Goal: Task Accomplishment & Management: Complete application form

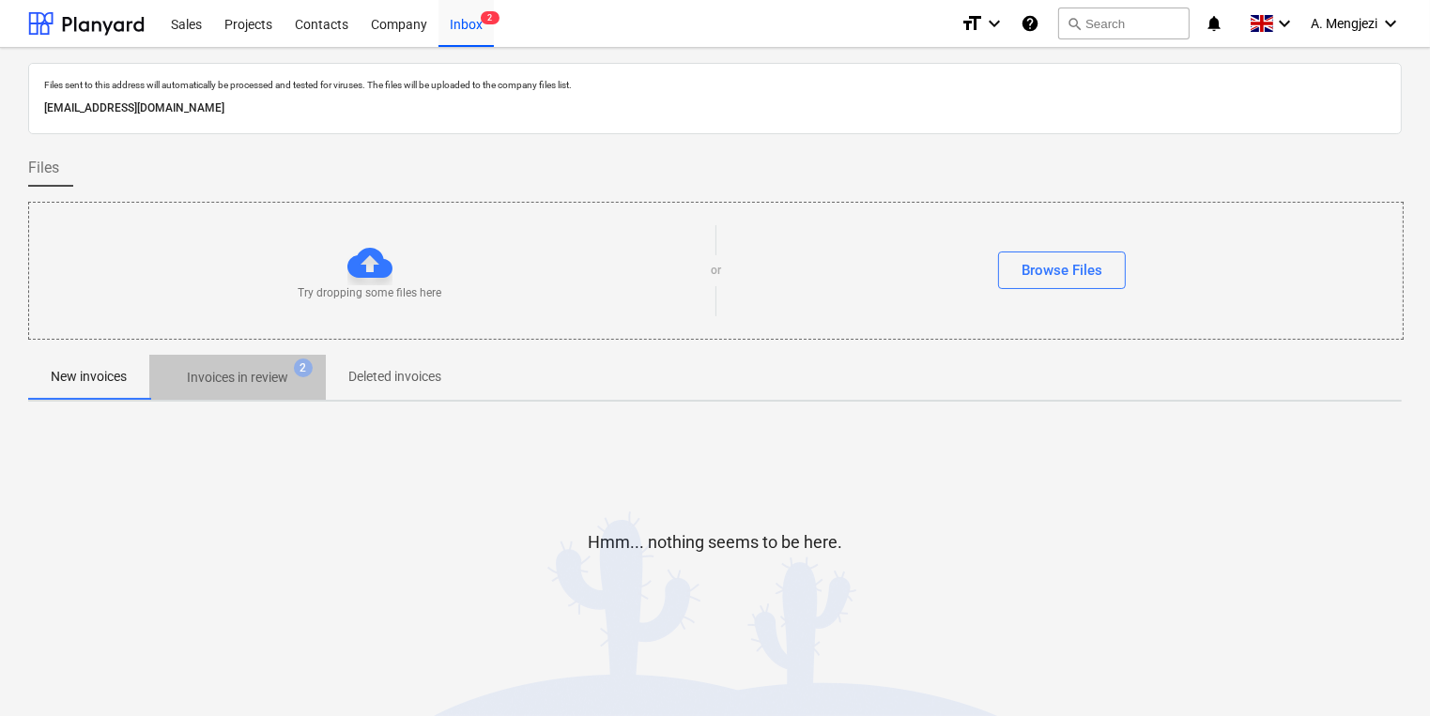
click at [288, 377] on p "Invoices in review" at bounding box center [237, 378] width 101 height 20
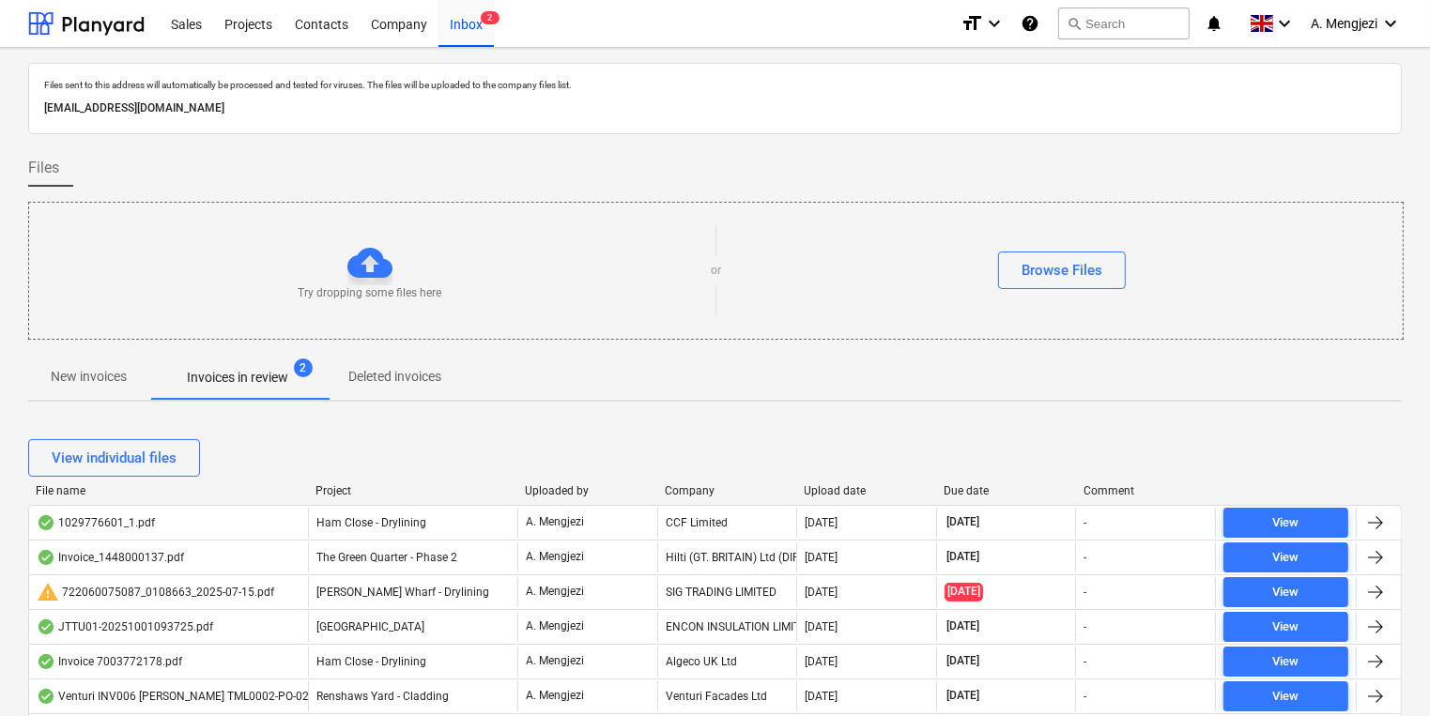
click at [676, 466] on div "View individual files" at bounding box center [715, 458] width 1374 height 38
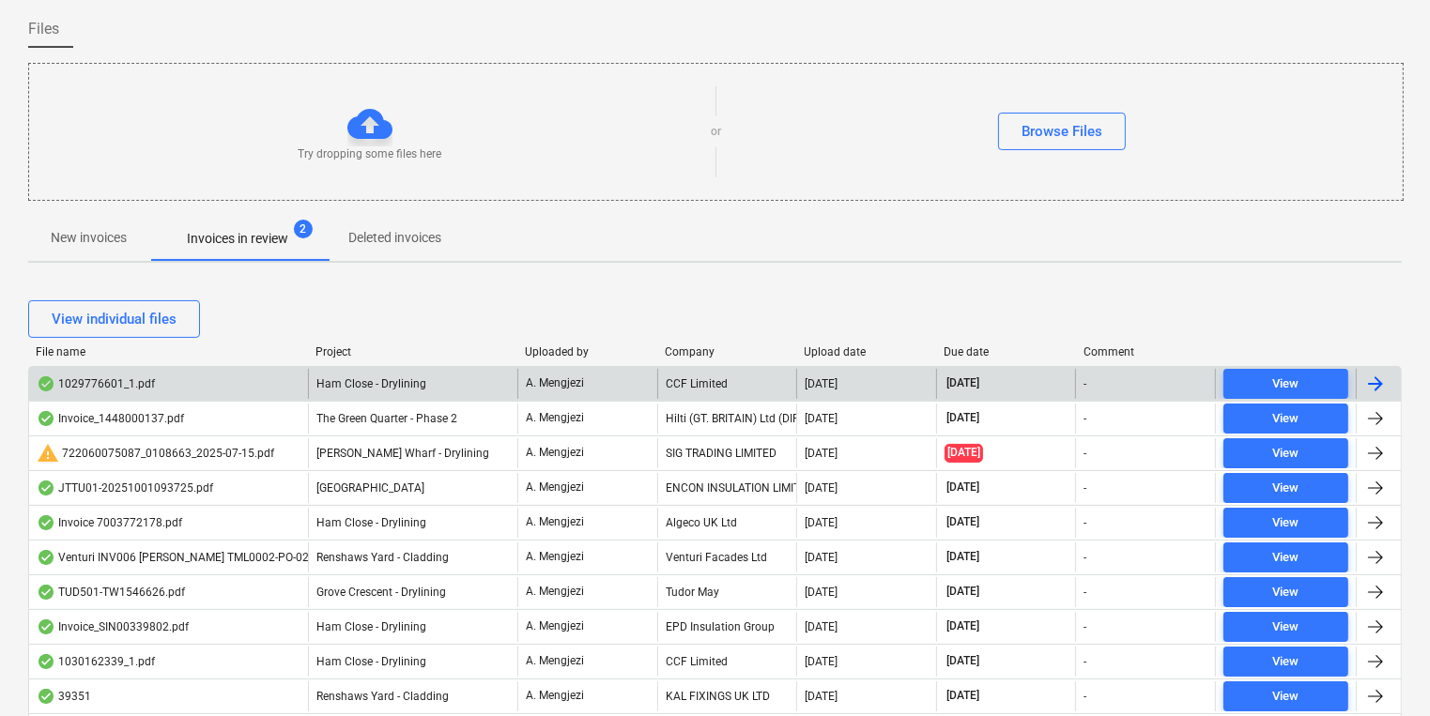
scroll to position [150, 0]
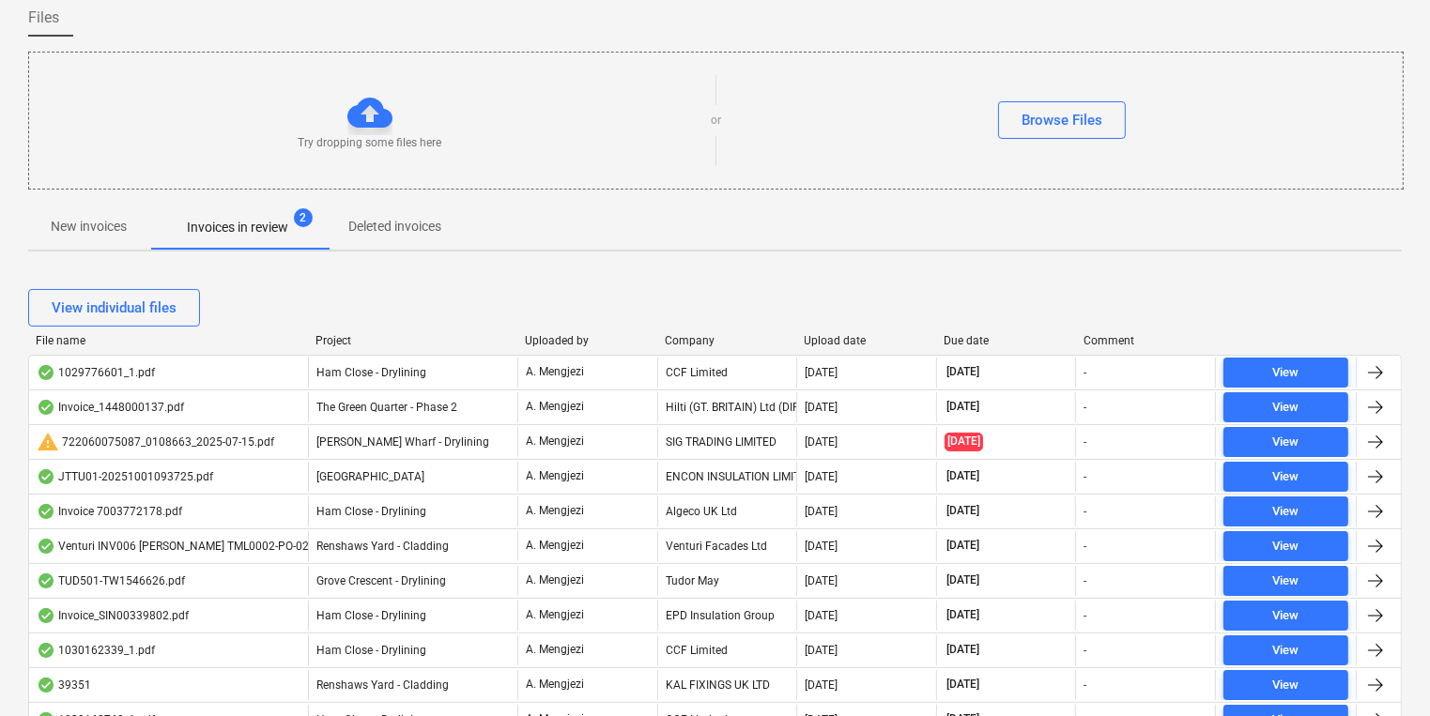
click at [315, 338] on div at bounding box center [308, 340] width 34 height 13
click at [327, 342] on div "Project" at bounding box center [412, 340] width 194 height 13
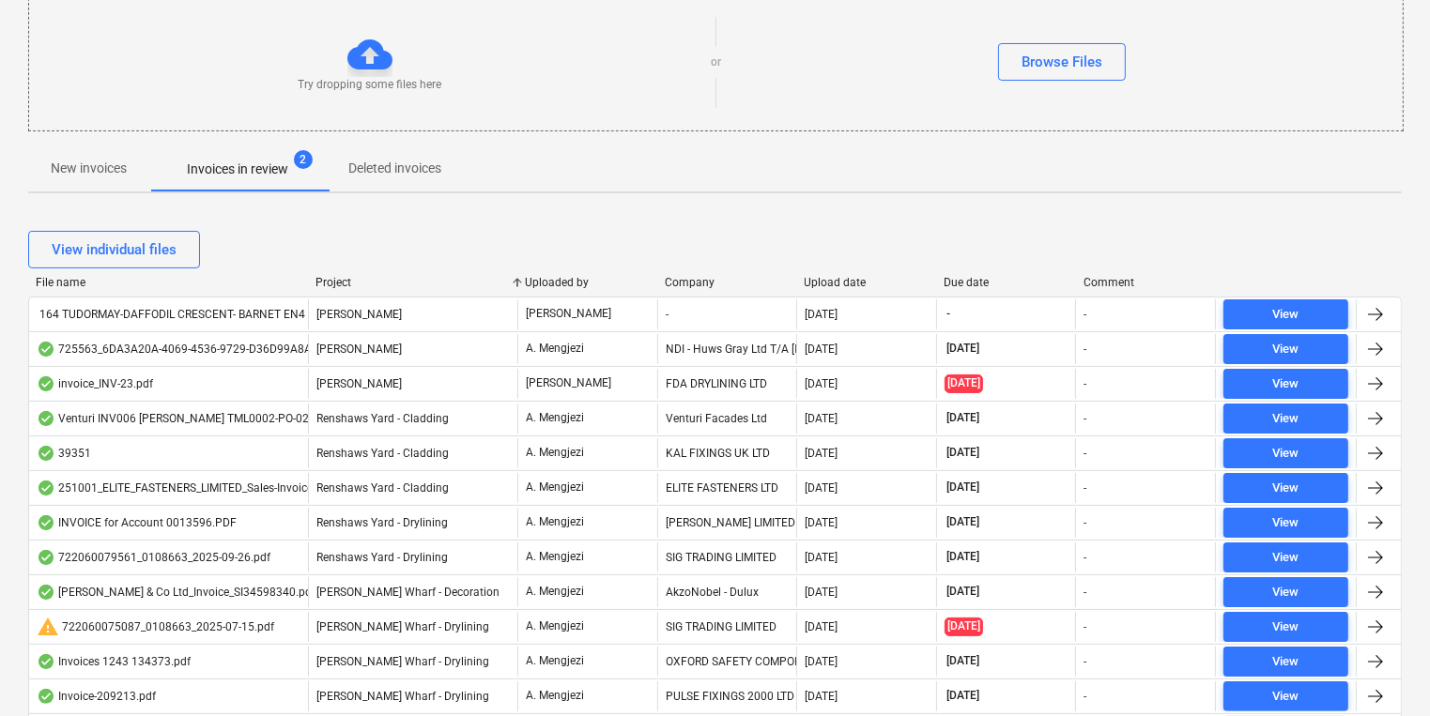
scroll to position [75, 0]
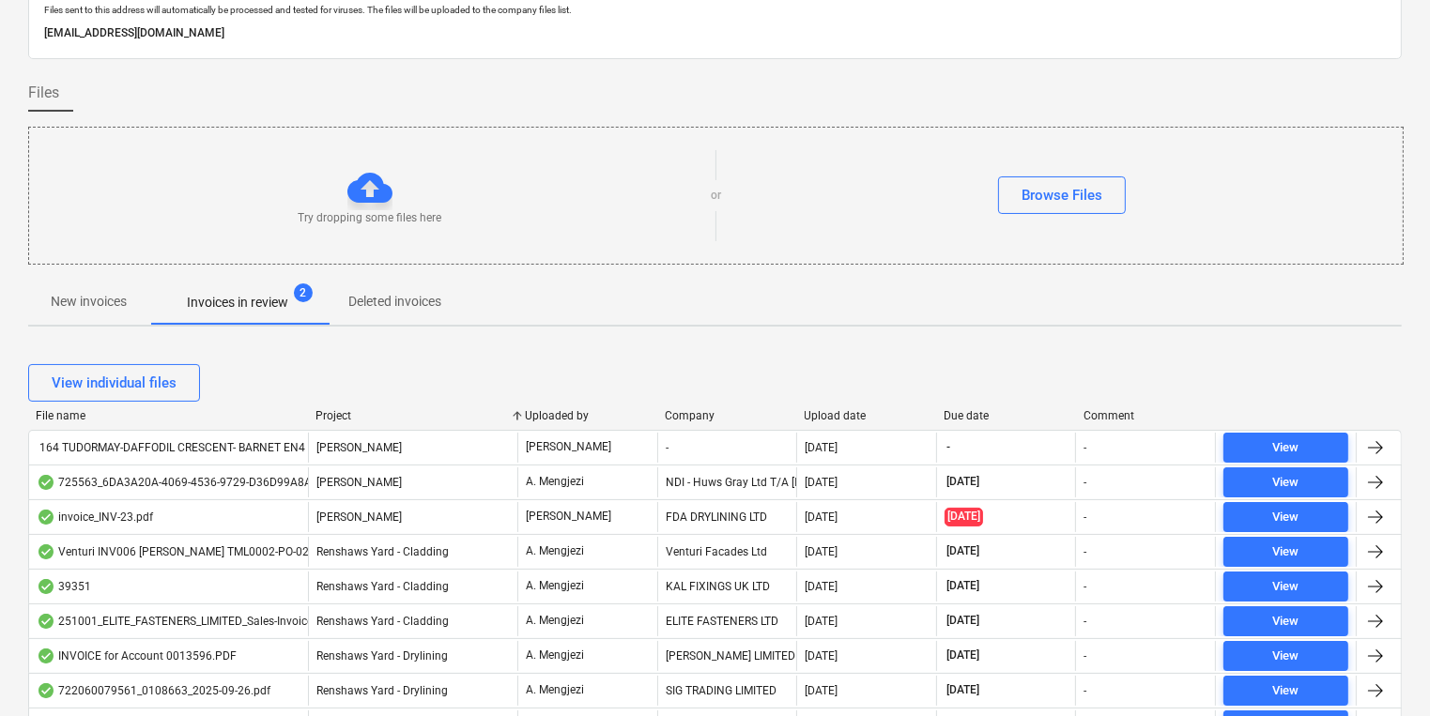
click at [117, 323] on div "New invoices Invoices in review 2 Deleted invoices" at bounding box center [715, 303] width 1374 height 47
click at [114, 322] on button "New invoices" at bounding box center [88, 302] width 121 height 45
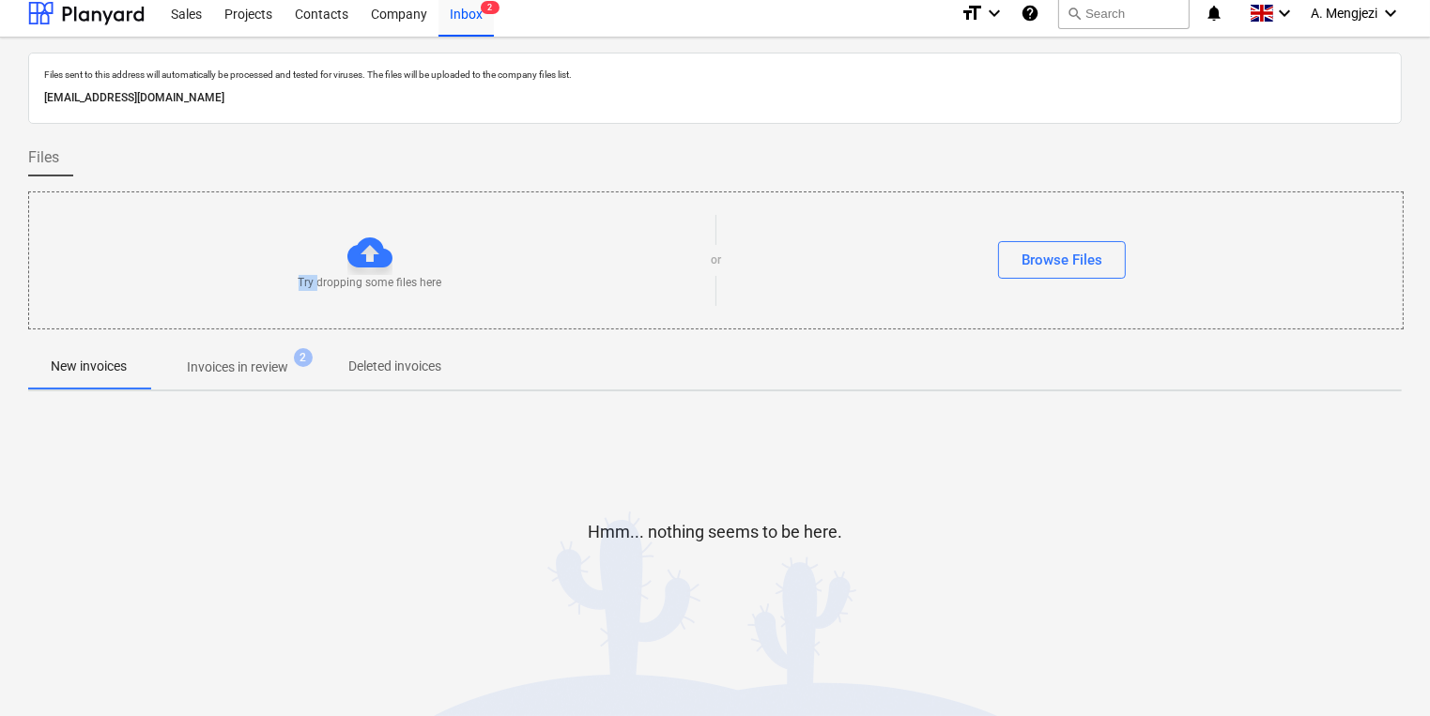
click at [114, 322] on div "Try dropping some files here or Browse Files" at bounding box center [716, 261] width 1376 height 138
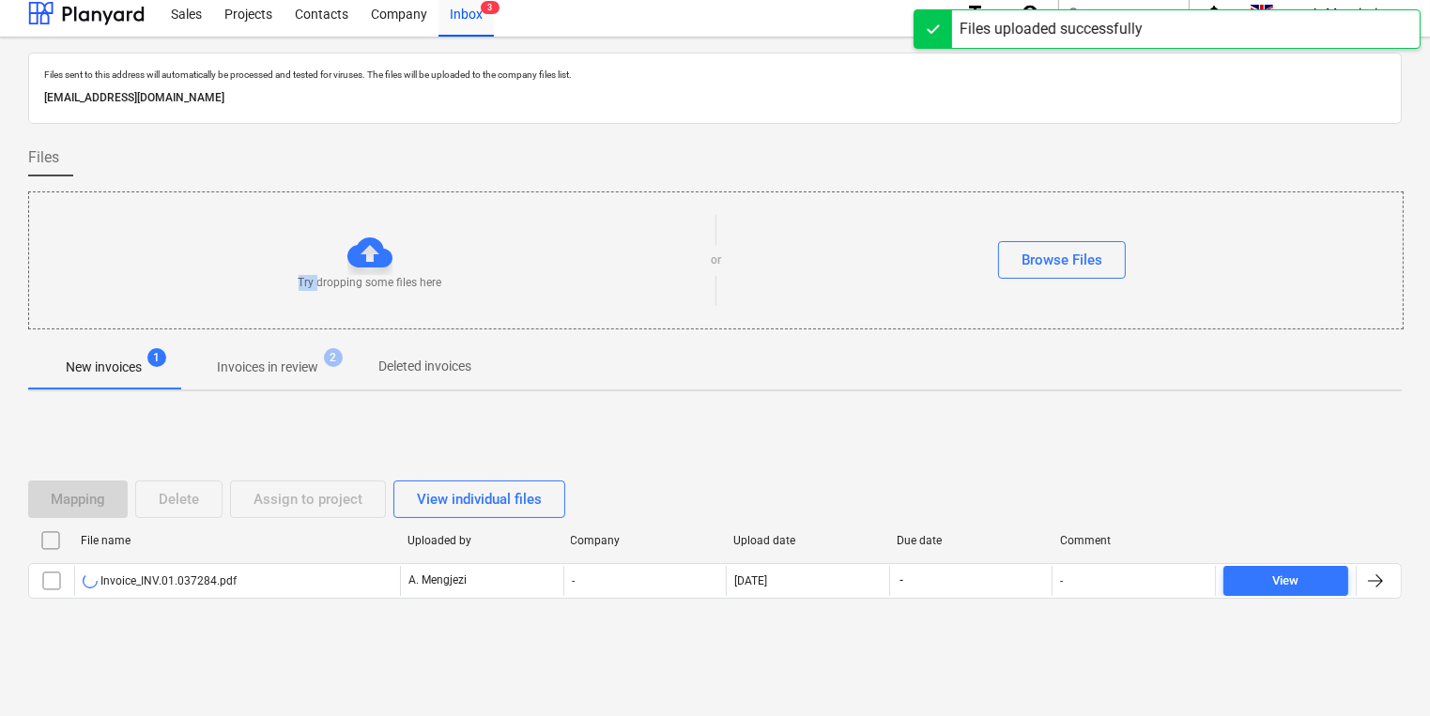
click at [331, 534] on div "File name" at bounding box center [237, 540] width 312 height 13
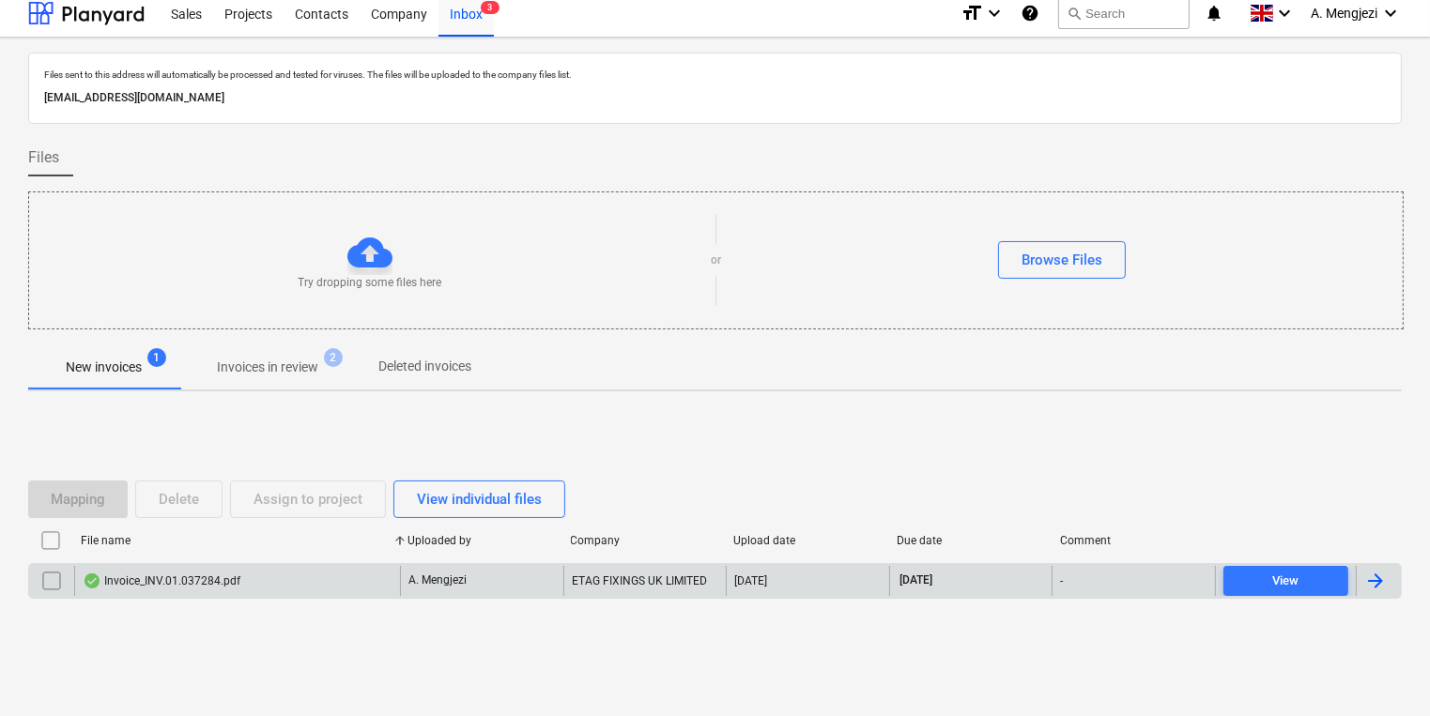
click at [428, 573] on p "A. Mengjezi" at bounding box center [437, 581] width 58 height 16
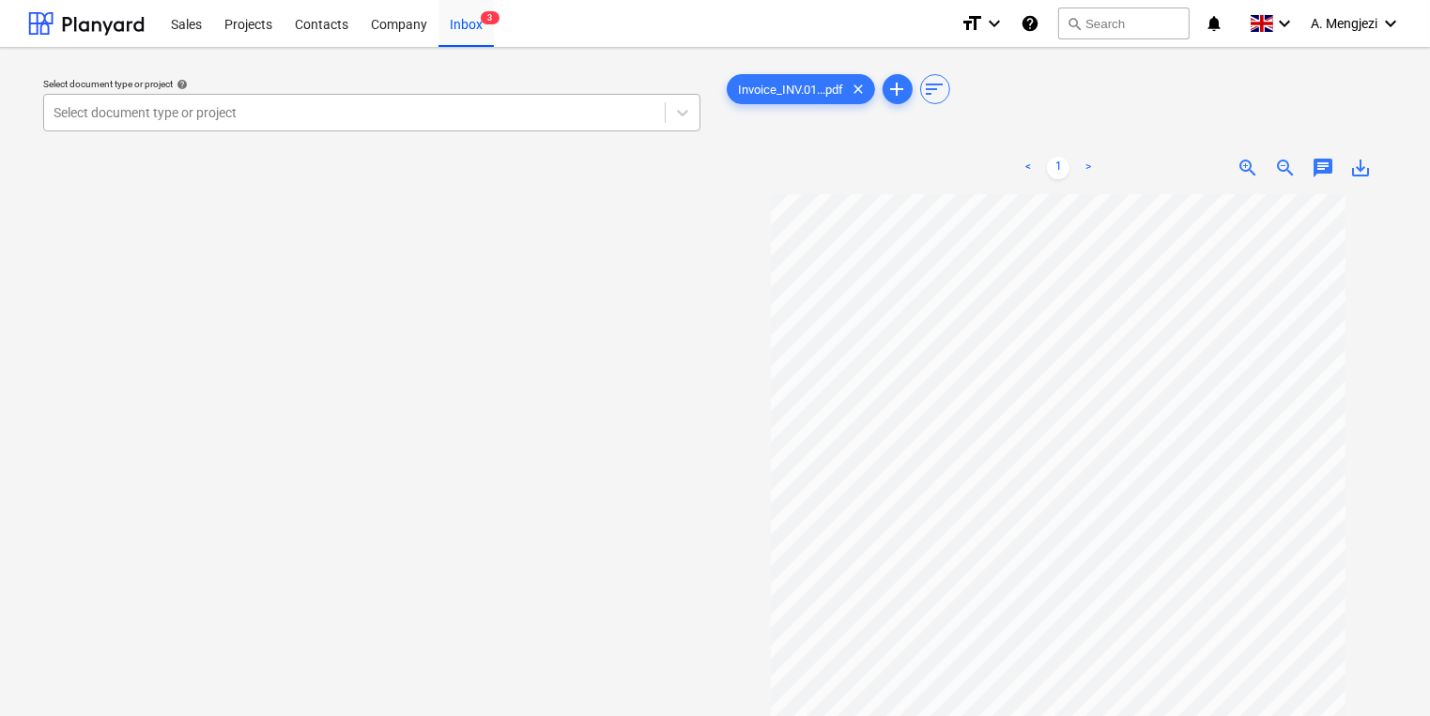
click at [440, 121] on div at bounding box center [355, 112] width 602 height 19
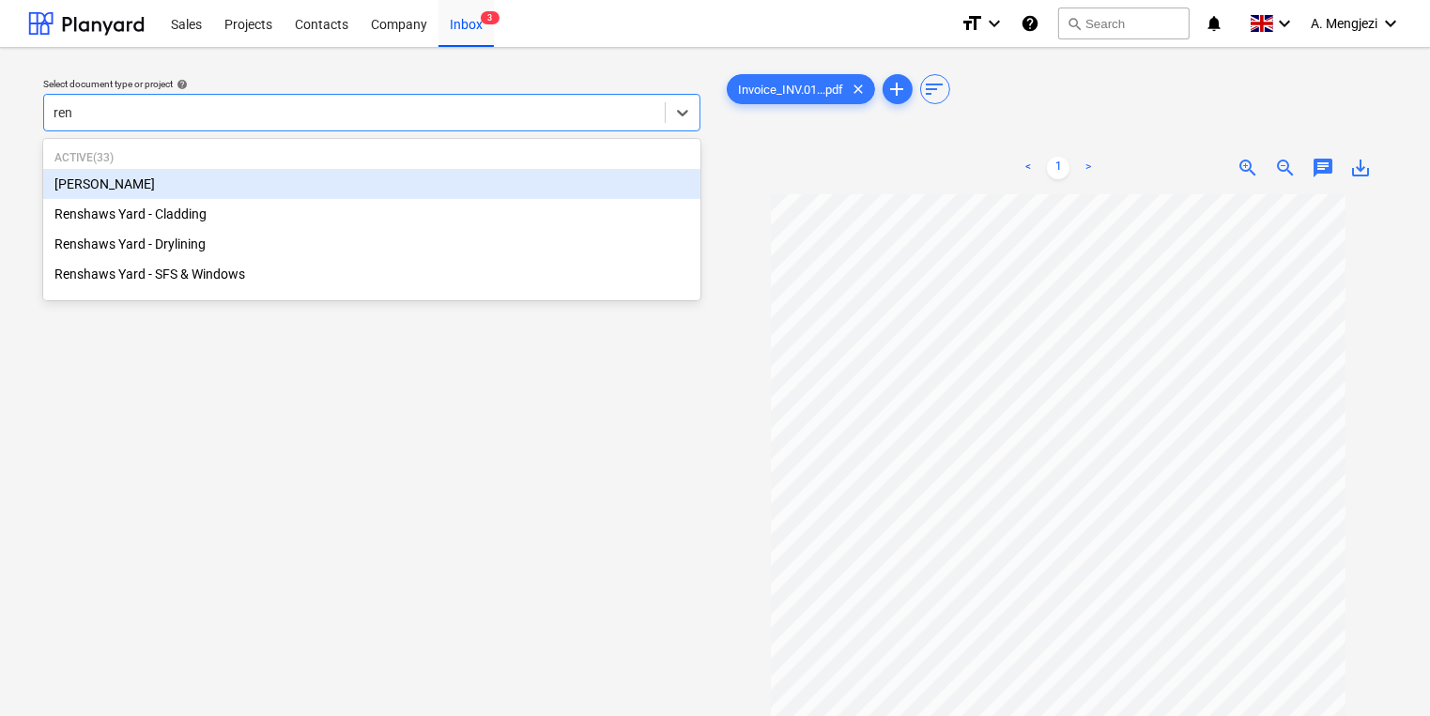
type input "rens"
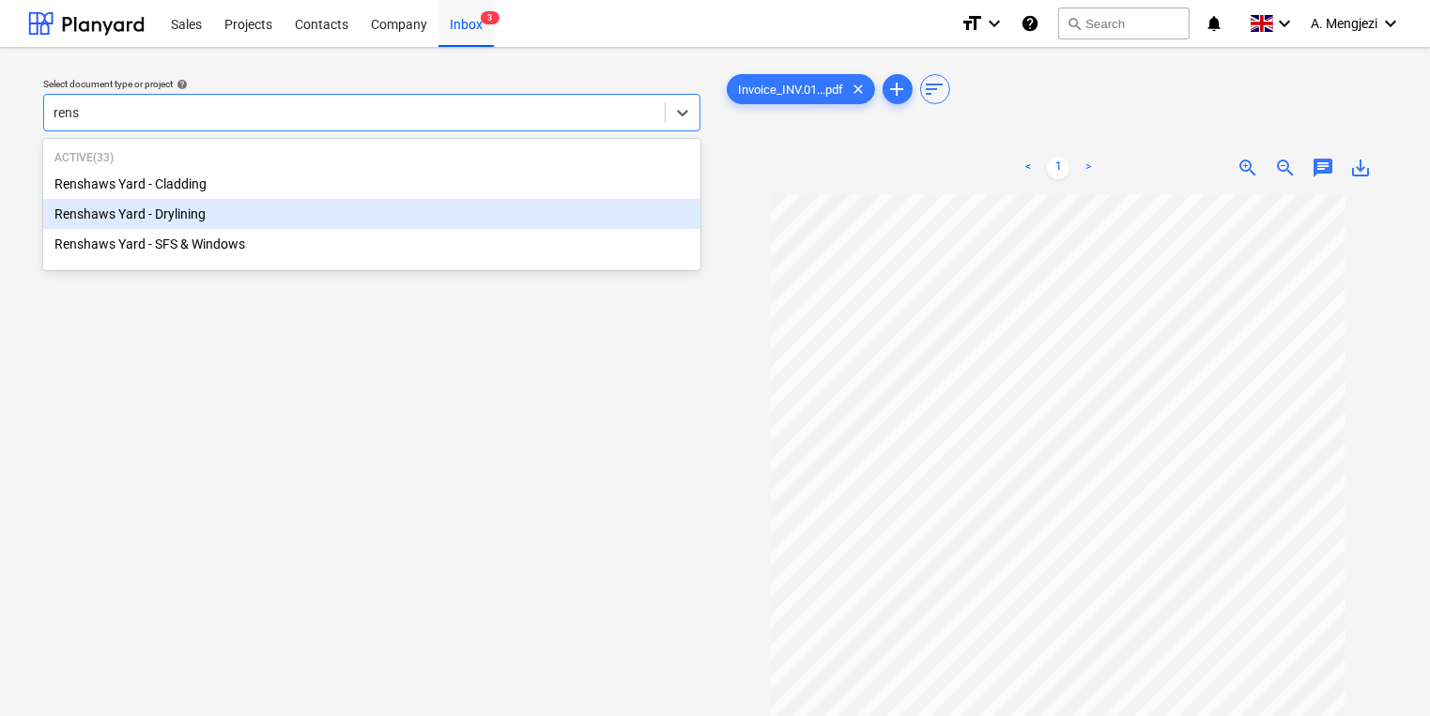
click at [393, 222] on div "Renshaws Yard - Drylining" at bounding box center [371, 214] width 657 height 30
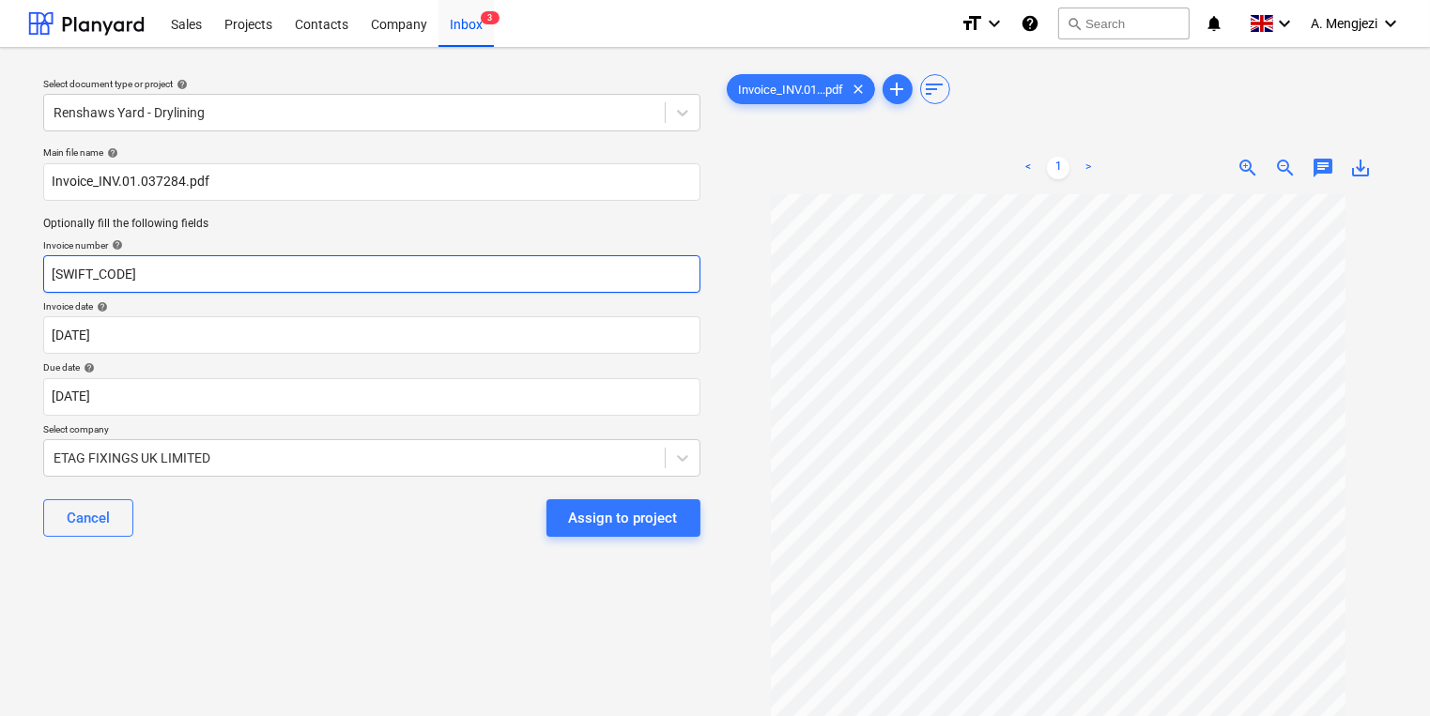
drag, startPoint x: -127, startPoint y: 282, endPoint x: -424, endPoint y: 303, distance: 298.4
click at [0, 303] on html "Sales Projects Contacts Company Inbox 3 format_size keyboard_arrow_down help se…" at bounding box center [715, 358] width 1430 height 716
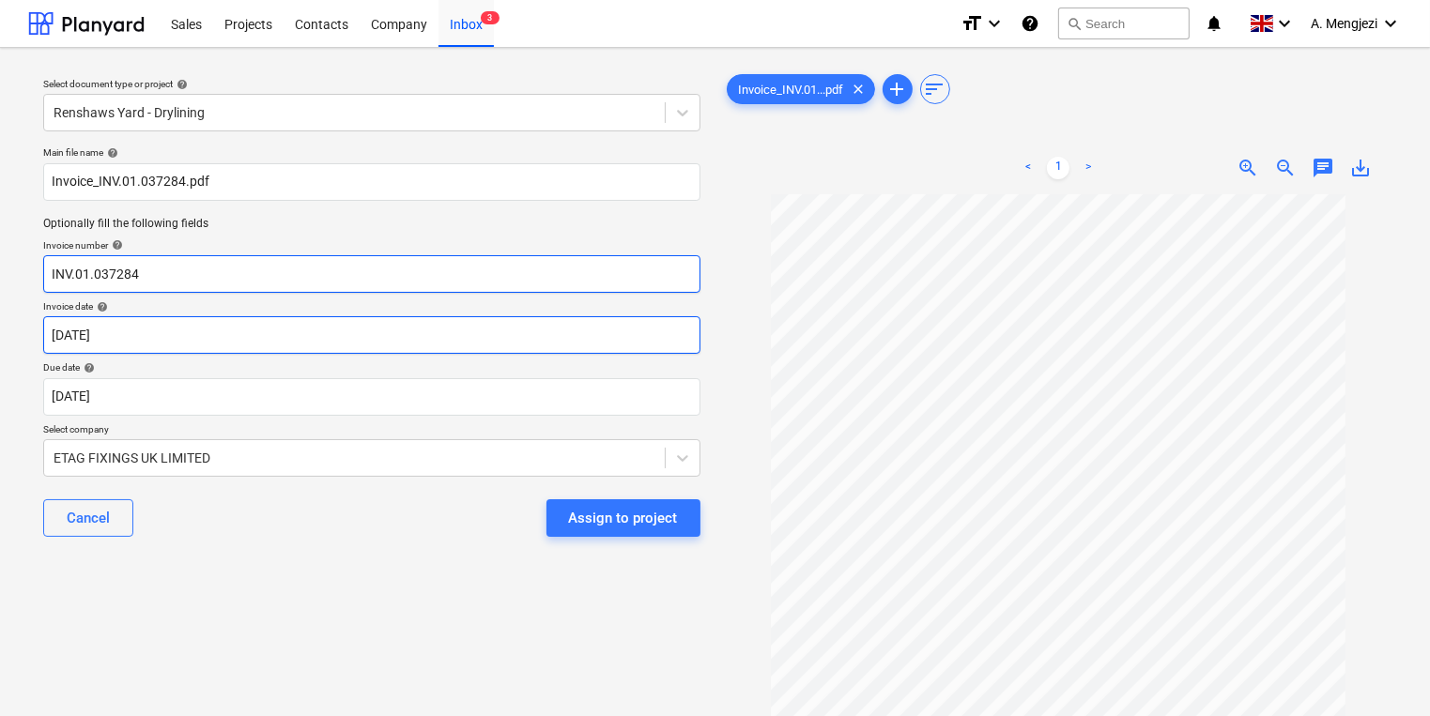
type input "INV.01.037284"
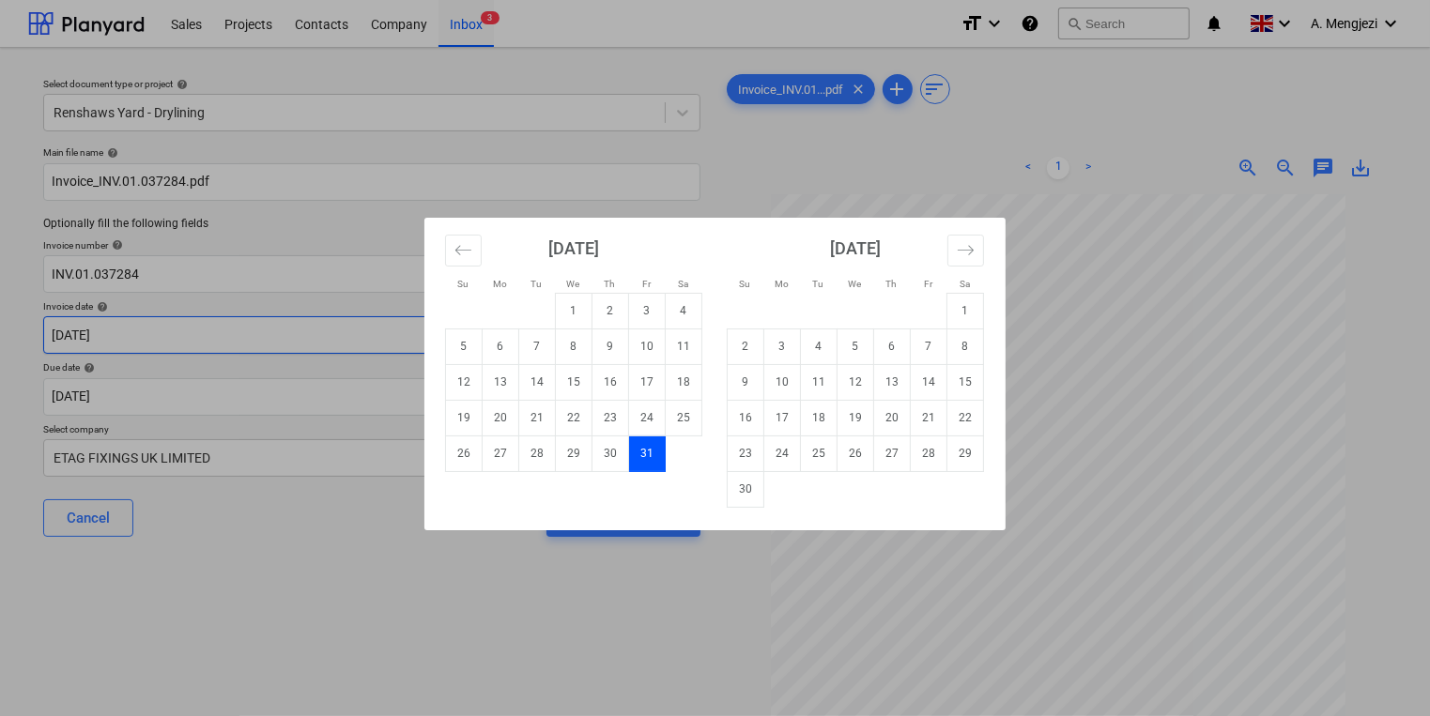
click at [315, 328] on body "Sales Projects Contacts Company Inbox 3 format_size keyboard_arrow_down help se…" at bounding box center [715, 358] width 1430 height 716
click at [455, 238] on button "Move backward to switch to the previous month." at bounding box center [463, 251] width 37 height 32
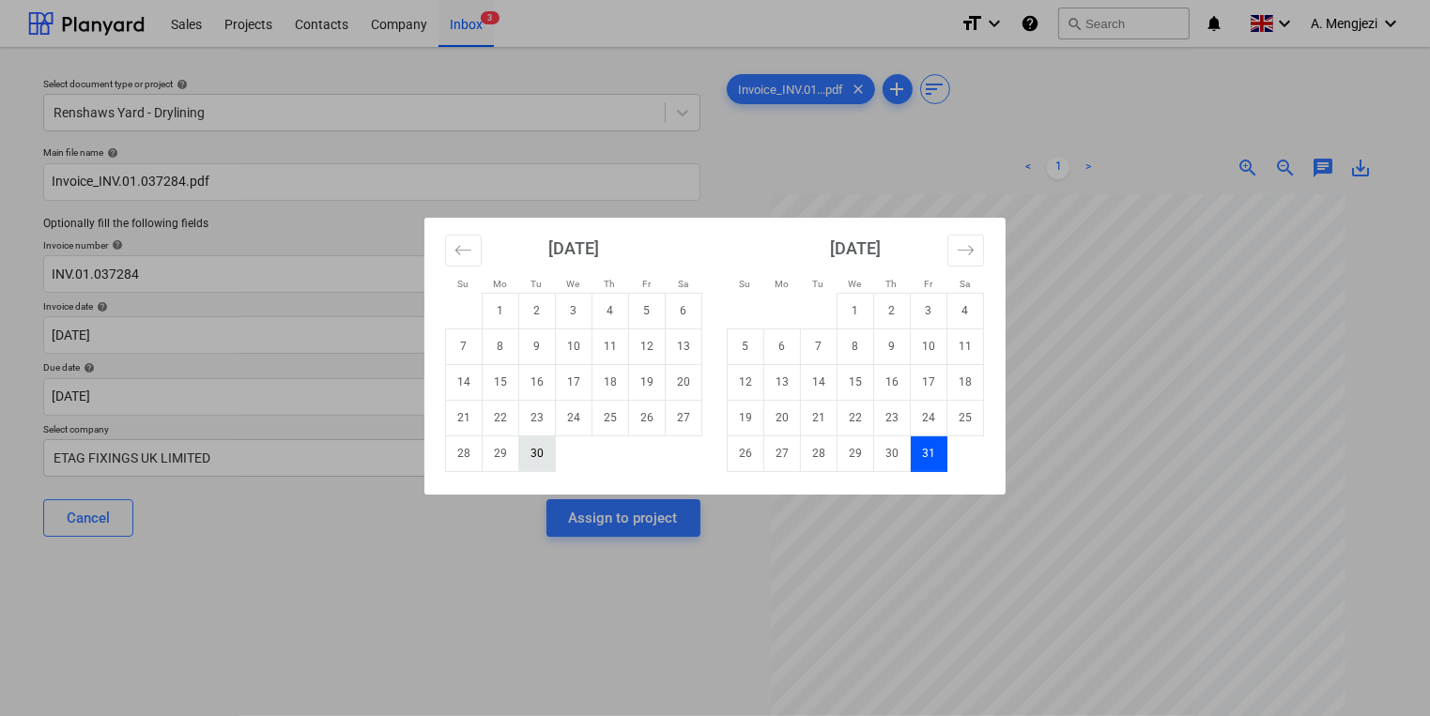
click at [533, 445] on td "30" at bounding box center [537, 454] width 37 height 36
type input "[DATE]"
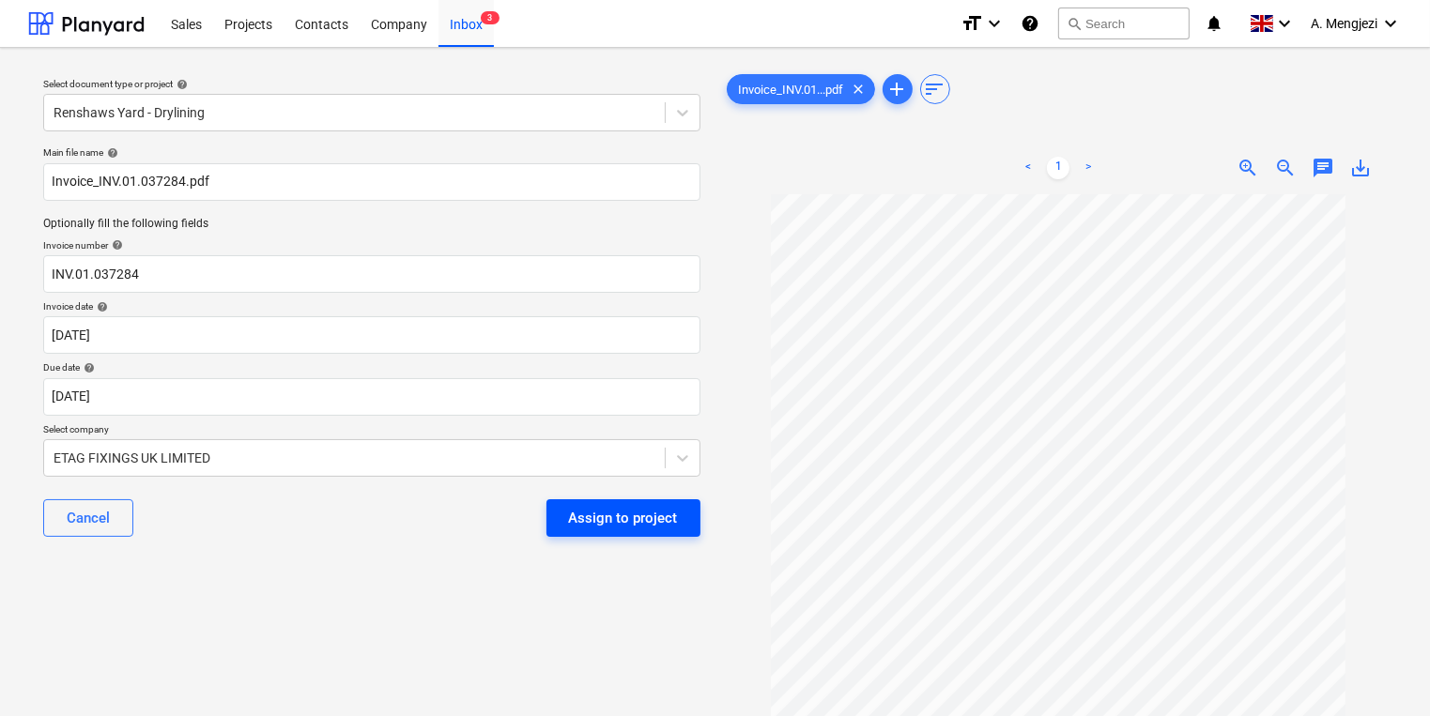
click at [608, 521] on div "Assign to project" at bounding box center [623, 518] width 109 height 24
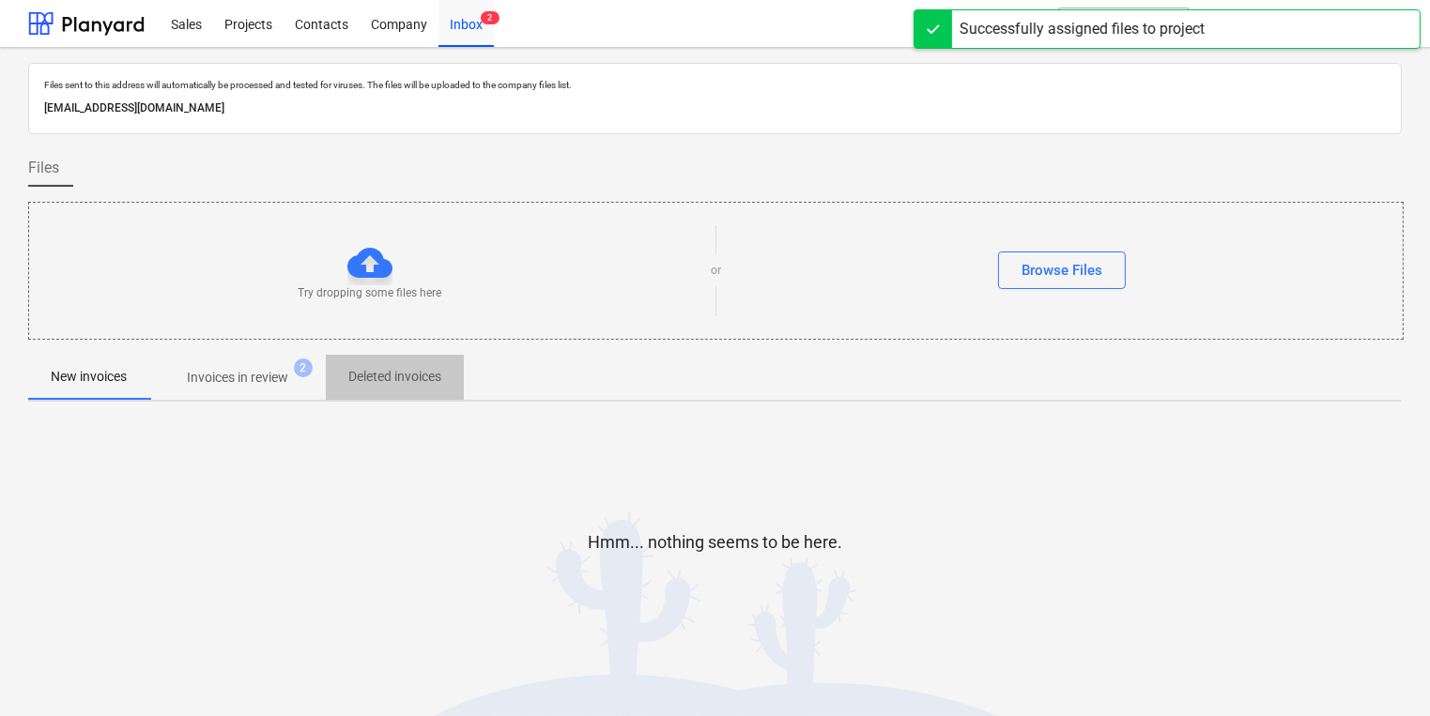
click at [336, 379] on span "Deleted invoices" at bounding box center [395, 377] width 138 height 31
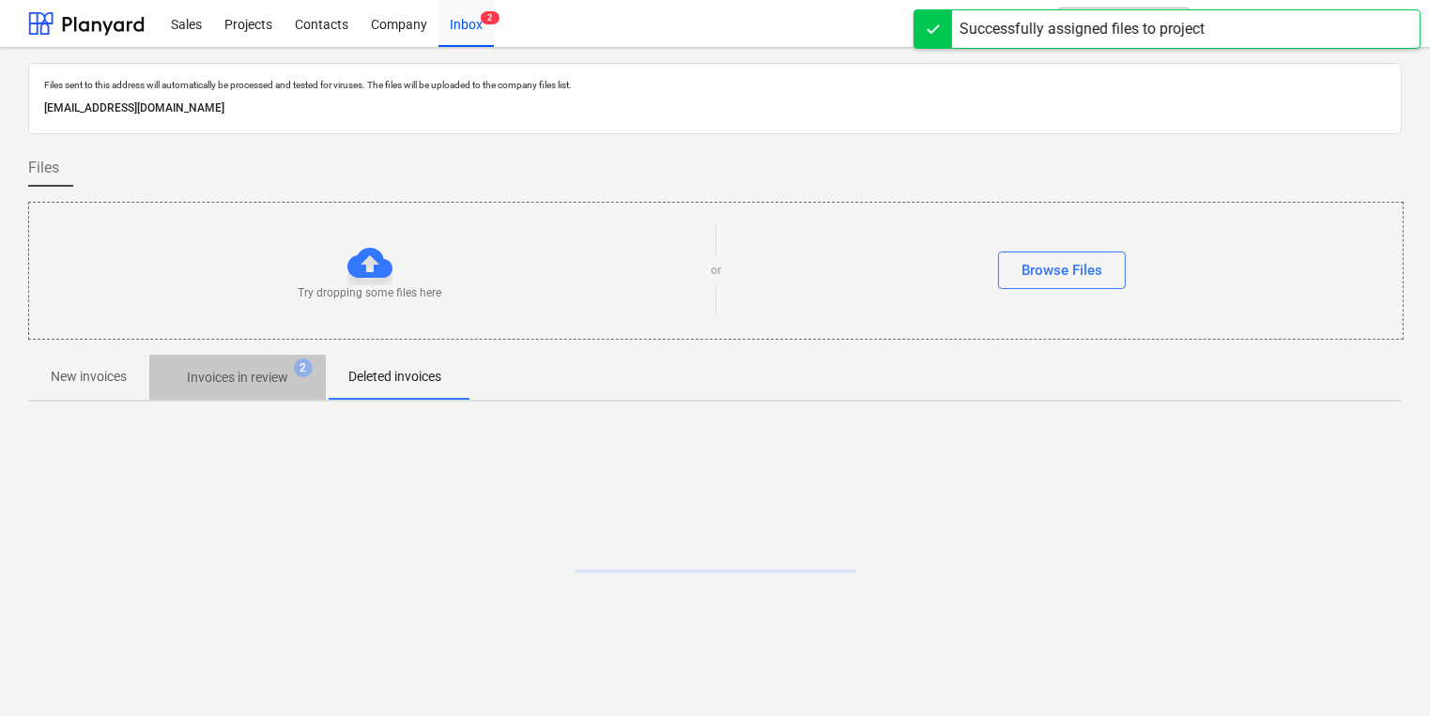
click at [315, 371] on span "Invoices in review 2" at bounding box center [237, 378] width 177 height 34
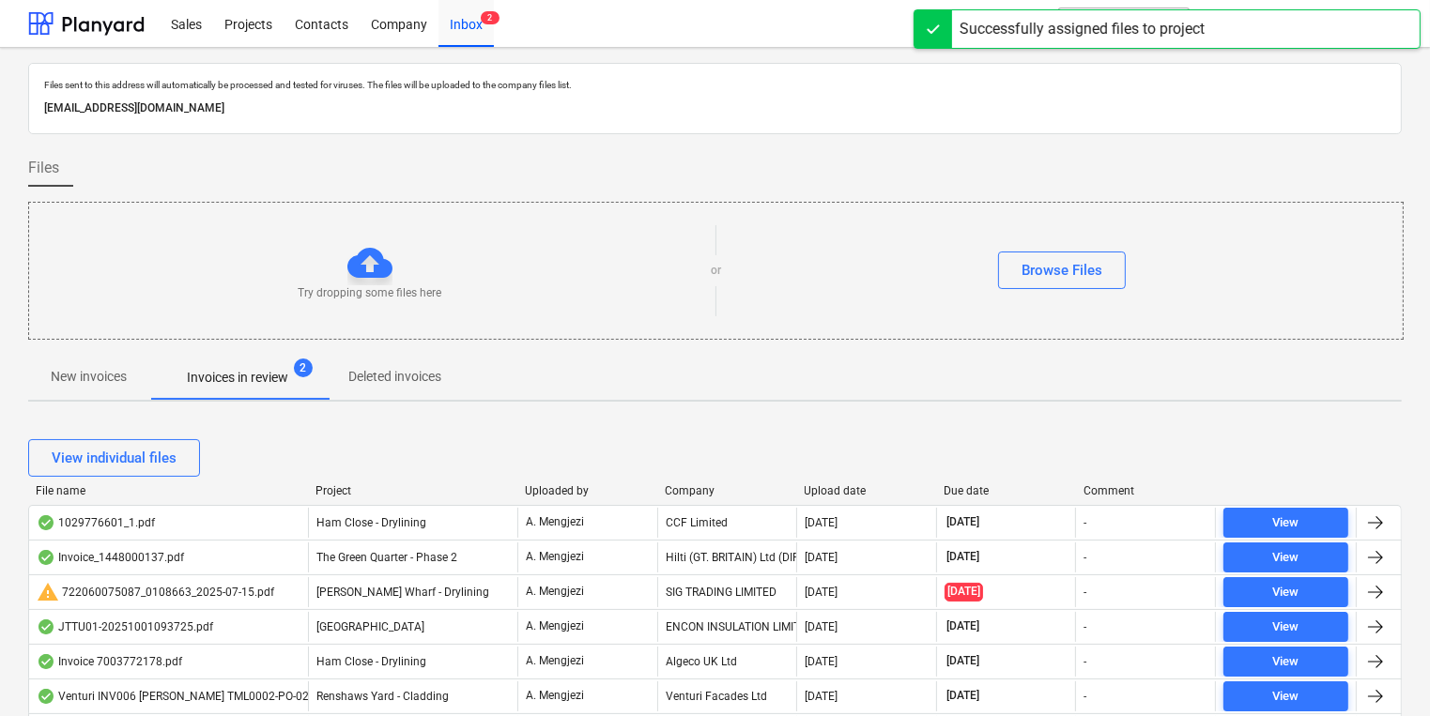
click at [744, 477] on div "View individual files" at bounding box center [715, 458] width 1374 height 53
click at [818, 498] on div "File name Project Uploaded by Company Upload date Due date Comment" at bounding box center [715, 495] width 1374 height 21
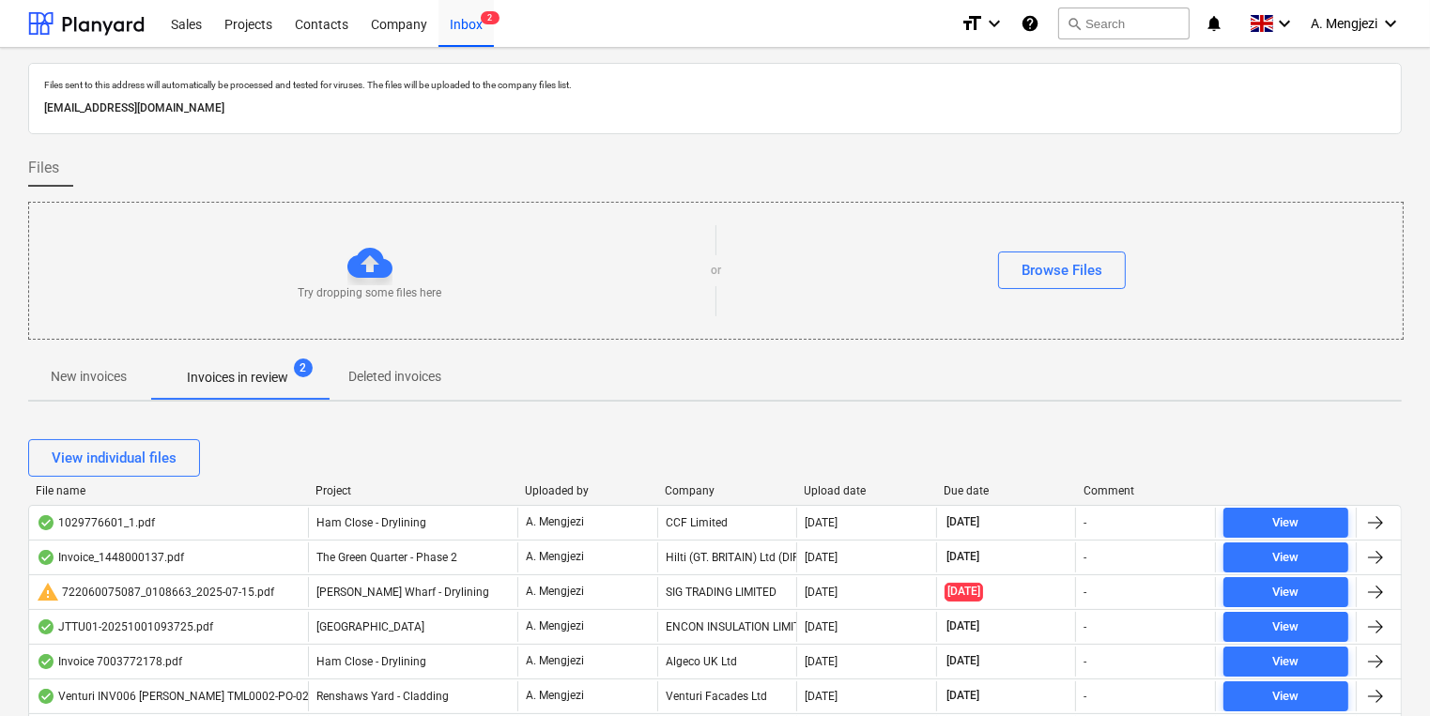
click at [818, 498] on div "File name Project Uploaded by Company Upload date Due date Comment" at bounding box center [715, 495] width 1374 height 21
click at [826, 493] on div "Upload date" at bounding box center [867, 491] width 125 height 13
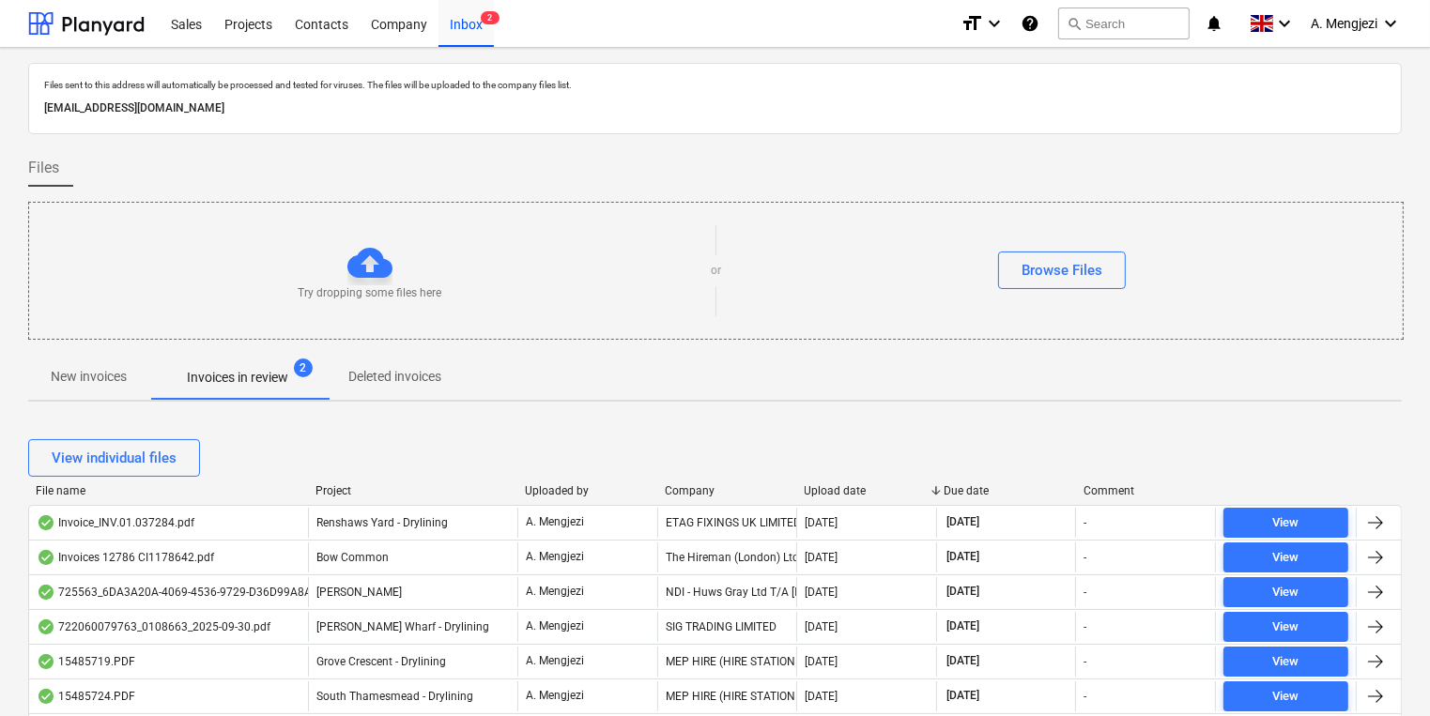
click at [828, 520] on div "[DATE]" at bounding box center [821, 522] width 33 height 13
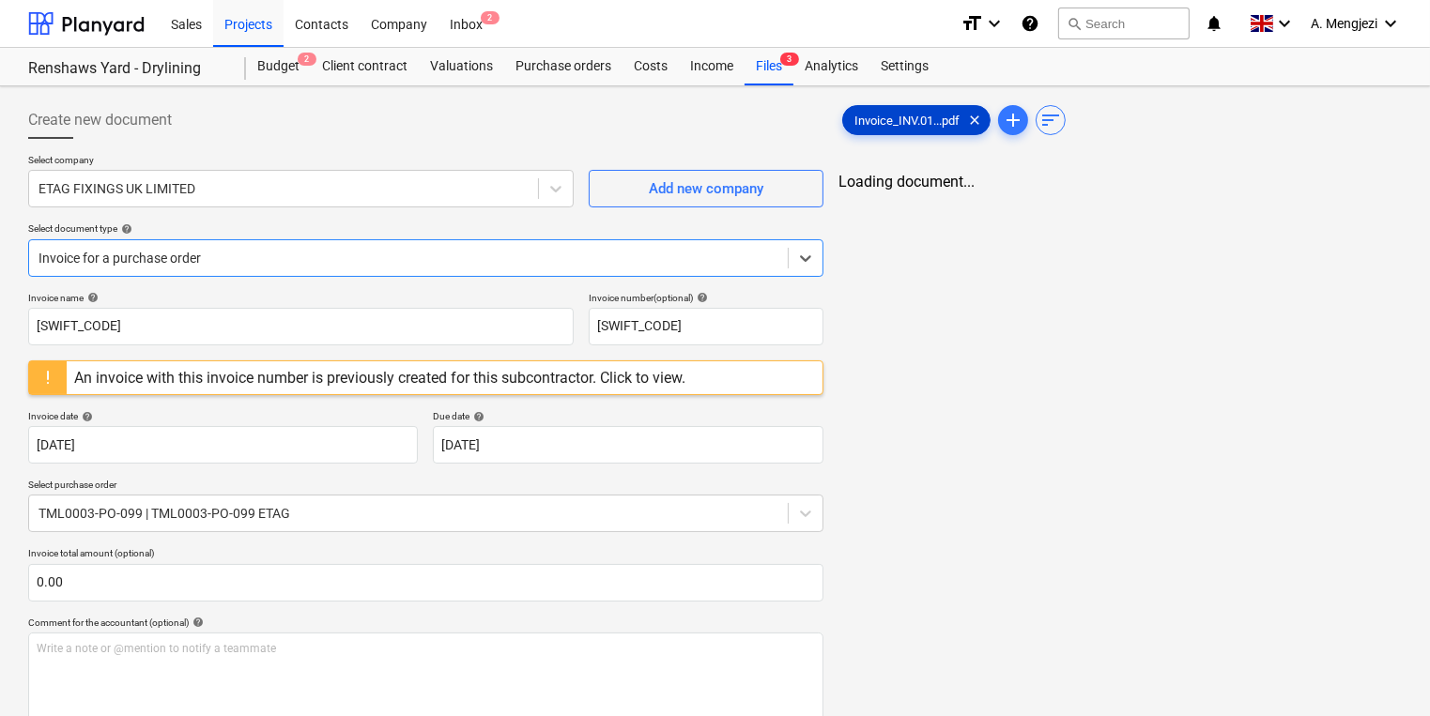
click at [889, 122] on span "Invoice_INV.01...pdf" at bounding box center [907, 121] width 128 height 14
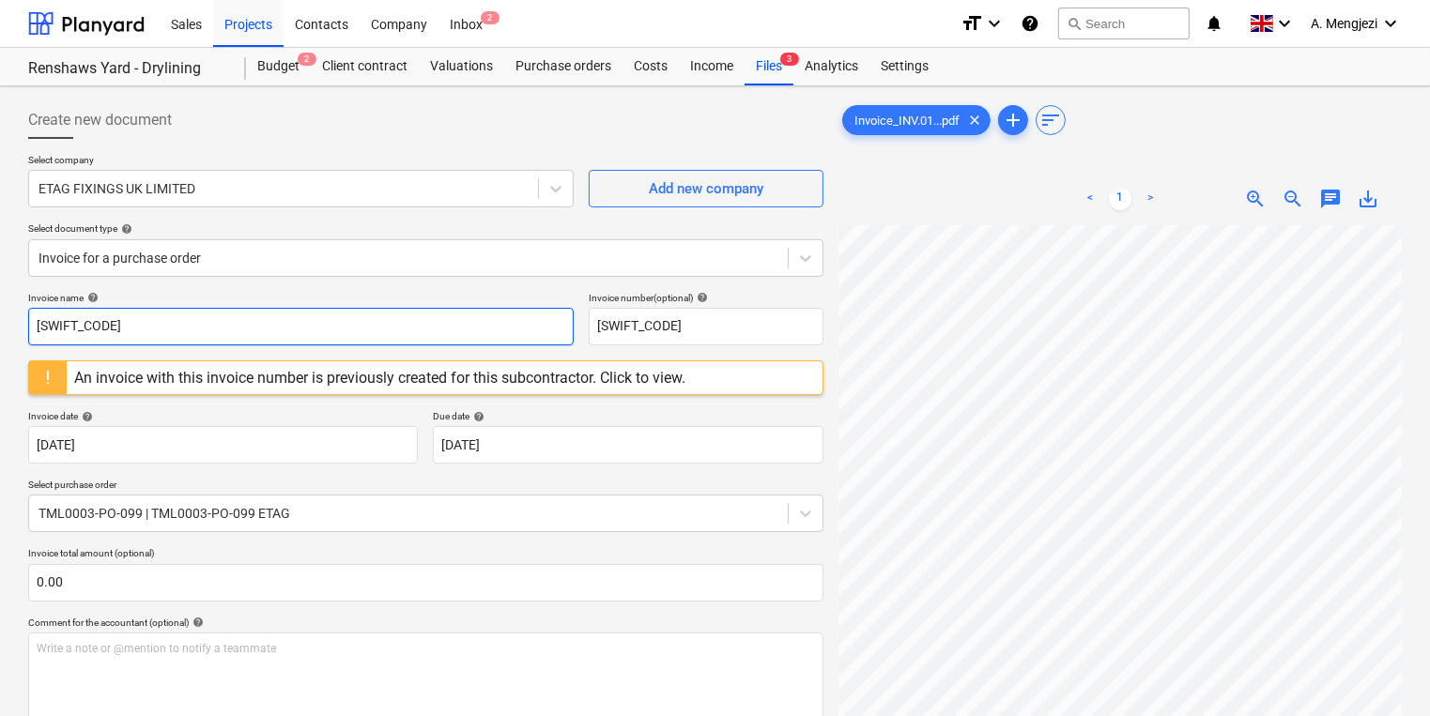
drag, startPoint x: 446, startPoint y: 327, endPoint x: -210, endPoint y: 316, distance: 656.4
click at [0, 316] on html "Sales Projects Contacts Company Inbox 2 format_size keyboard_arrow_down help se…" at bounding box center [715, 358] width 1430 height 716
drag, startPoint x: 318, startPoint y: 315, endPoint x: -158, endPoint y: 310, distance: 476.1
click at [0, 310] on html "Sales Projects Contacts Company Inbox 2 format_size keyboard_arrow_down help se…" at bounding box center [715, 358] width 1430 height 716
type input "INV.01.037284"
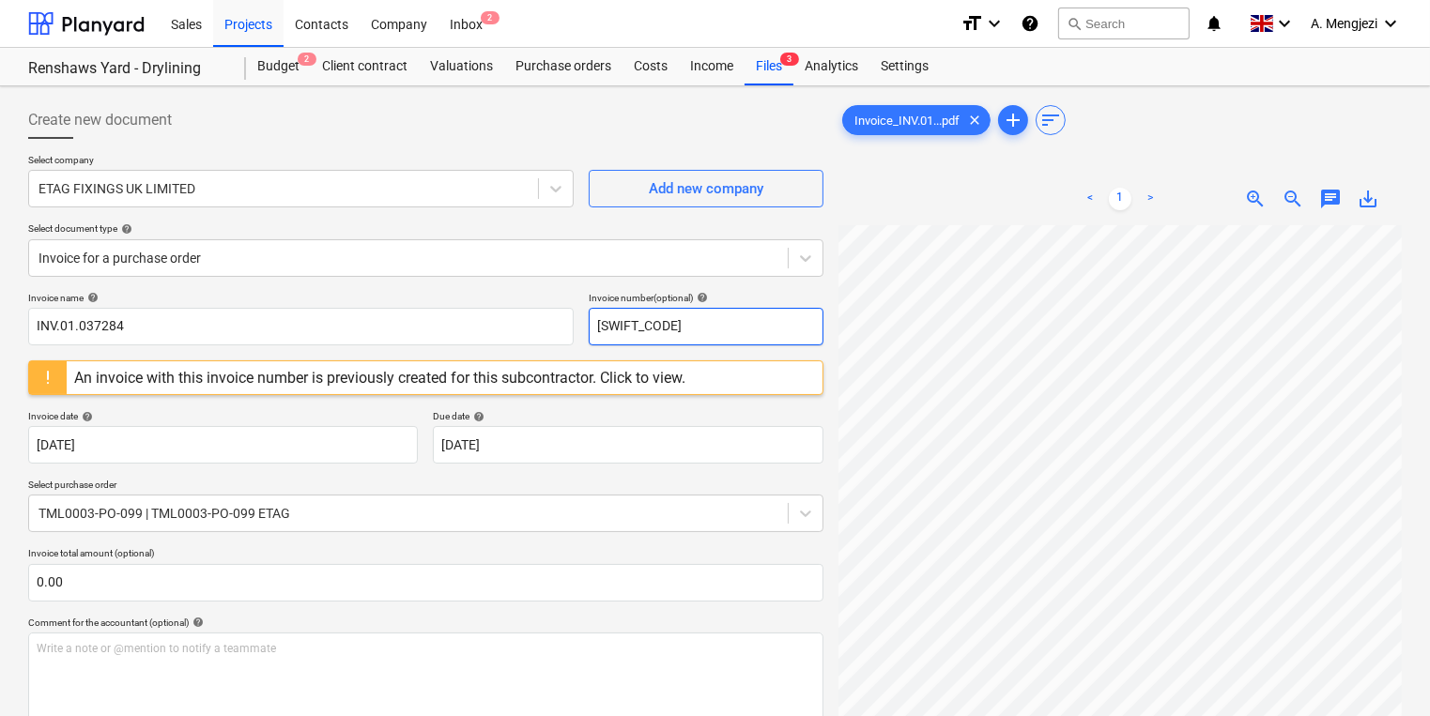
drag, startPoint x: 641, startPoint y: 312, endPoint x: 450, endPoint y: 303, distance: 191.7
click at [450, 303] on div "Invoice name help INV.01.037284 Invoice number (optional) help [SWIFT_CODE]" at bounding box center [425, 319] width 795 height 54
paste input "INV.01.037284"
type input "INV.01.037284"
click at [446, 302] on div "Invoice name help" at bounding box center [301, 298] width 546 height 12
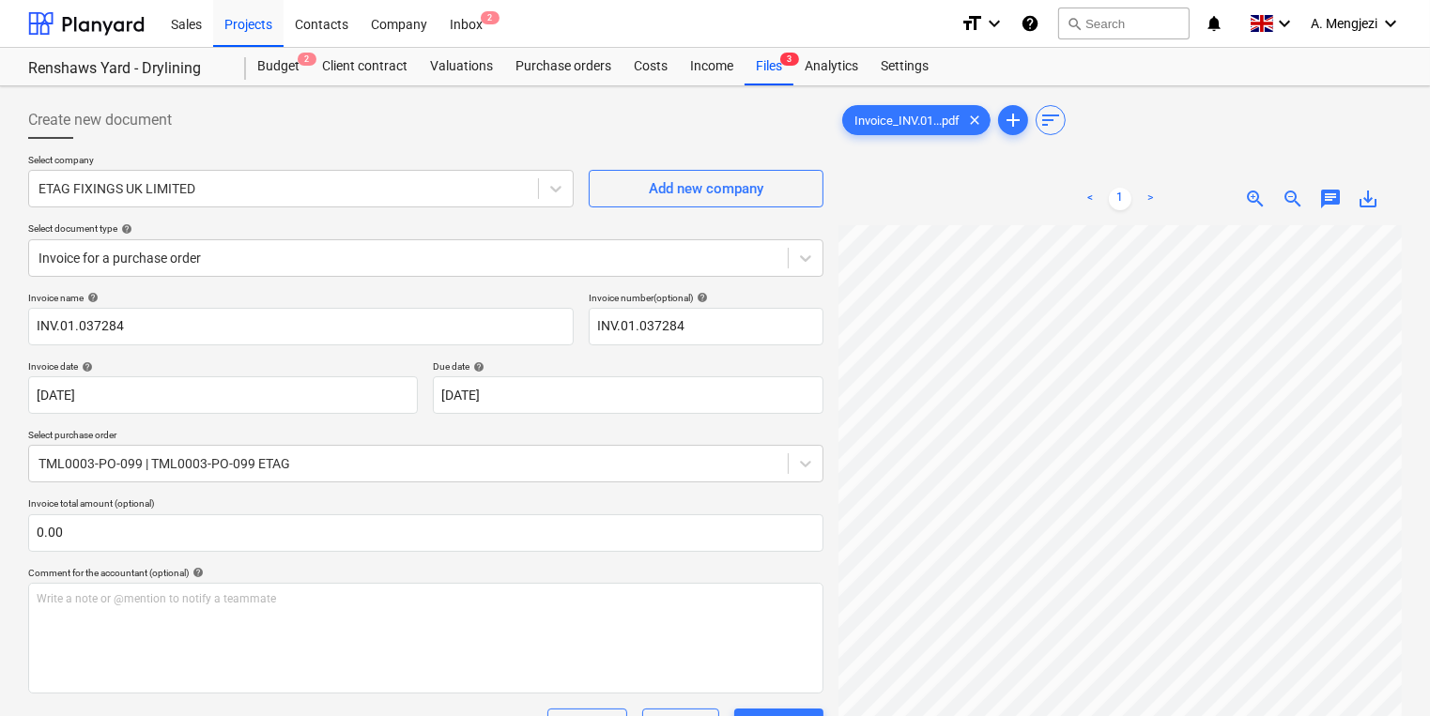
click at [418, 404] on div "Invoice date help [DATE] [DATE] Press the down arrow key to interact with the c…" at bounding box center [425, 388] width 795 height 54
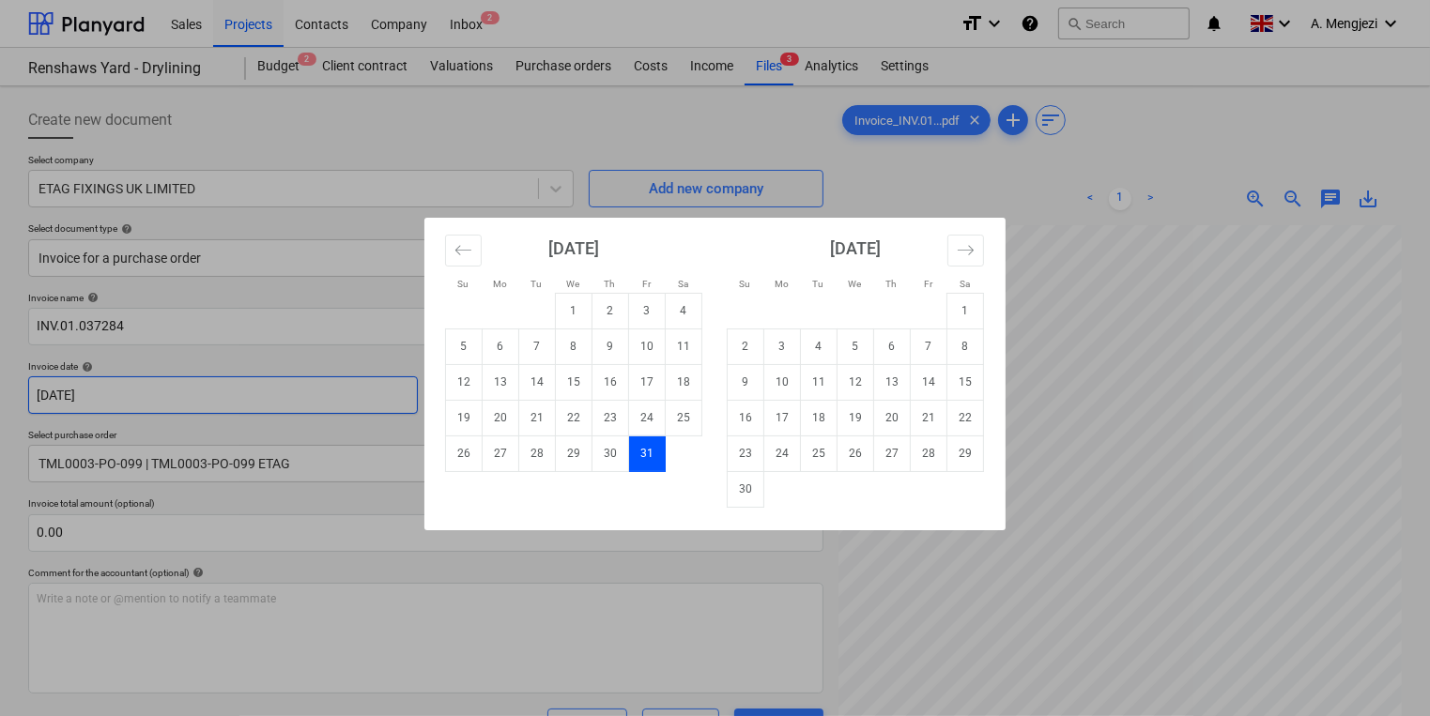
click at [157, 396] on body "Sales Projects Contacts Company Inbox 2 format_size keyboard_arrow_down help se…" at bounding box center [715, 358] width 1430 height 716
click at [448, 246] on button "Move backward to switch to the previous month." at bounding box center [463, 251] width 37 height 32
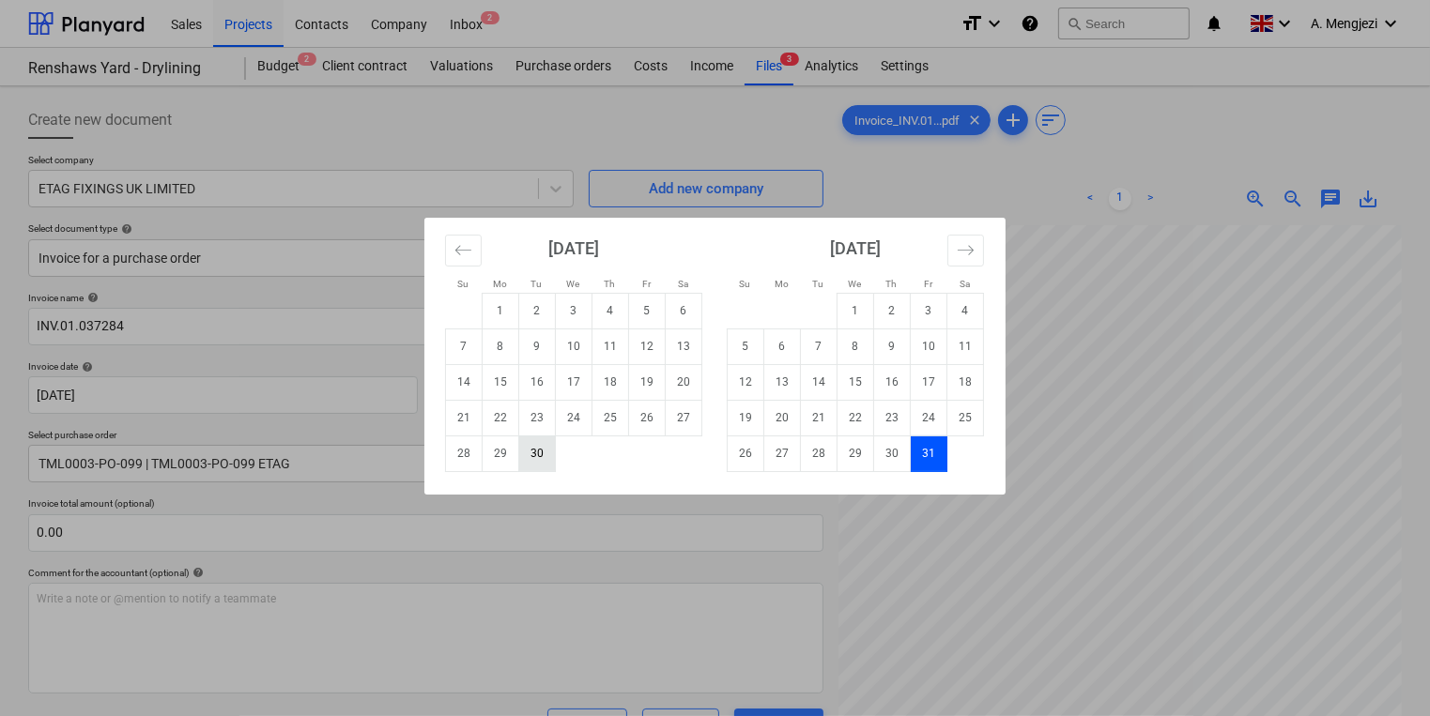
click at [545, 453] on td "30" at bounding box center [537, 454] width 37 height 36
type input "[DATE]"
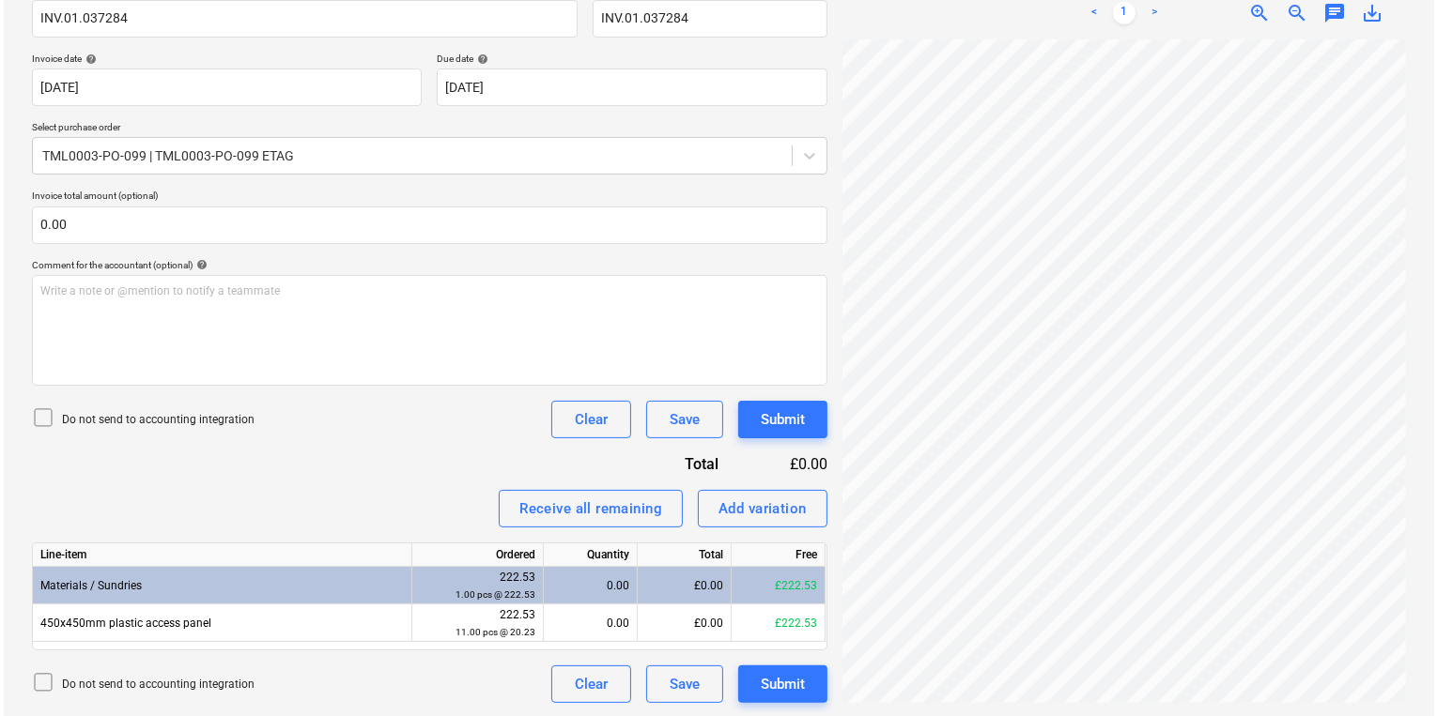
scroll to position [309, 0]
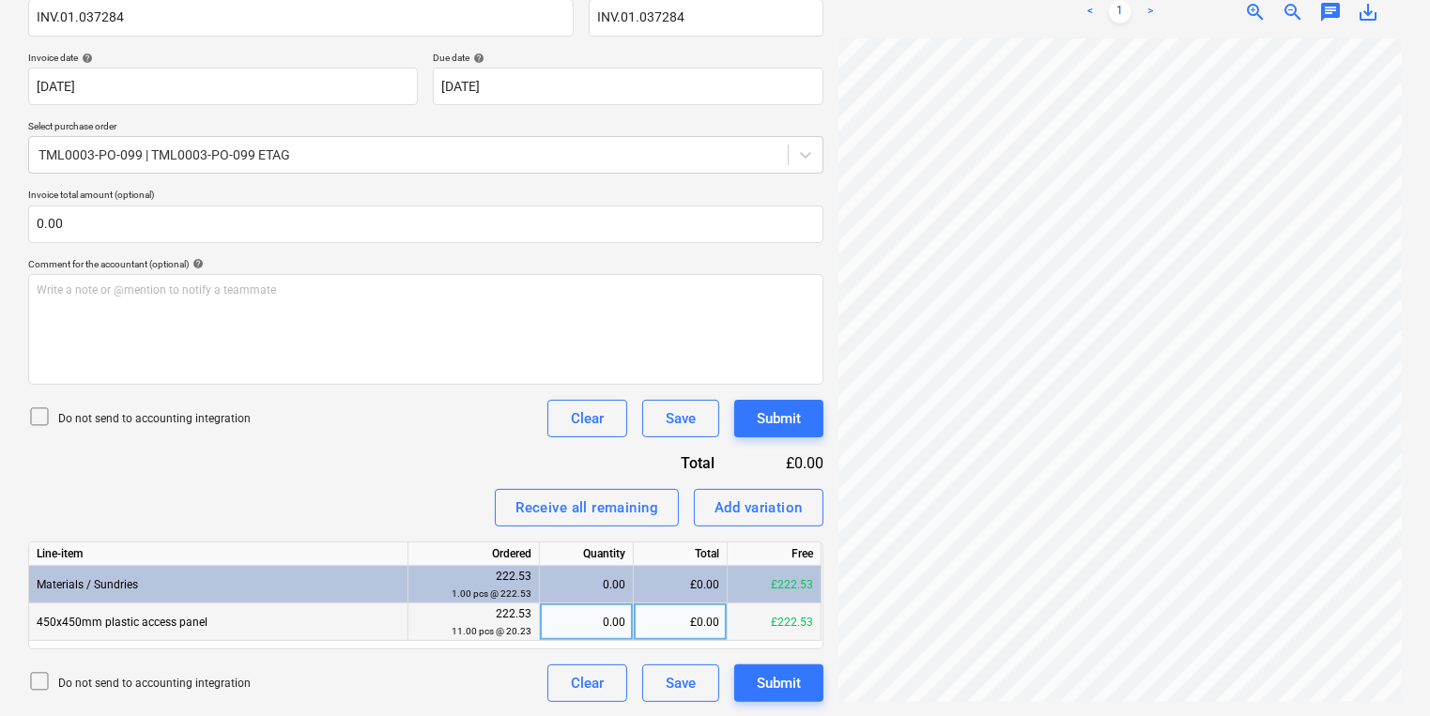
click at [582, 632] on div "0.00" at bounding box center [586, 623] width 78 height 38
type input "11"
click at [785, 671] on div "Submit" at bounding box center [779, 683] width 44 height 24
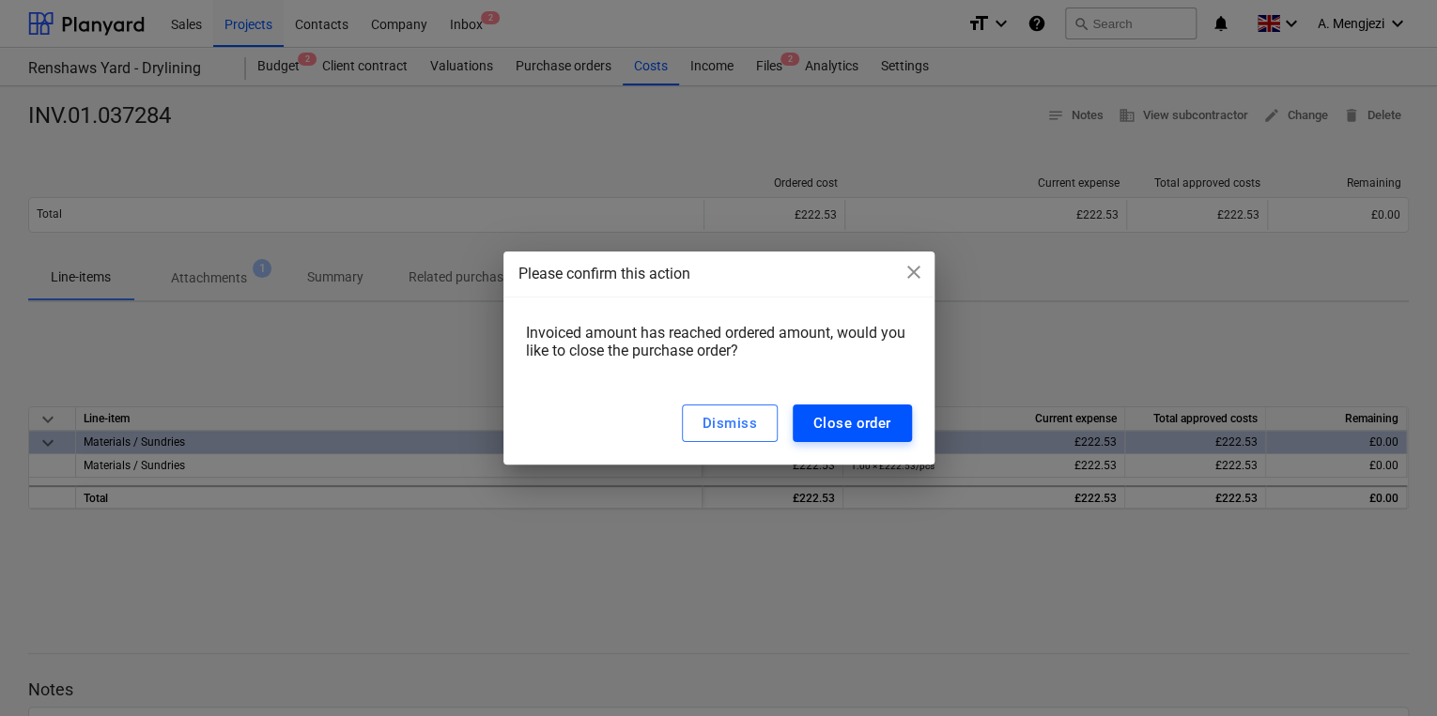
click at [879, 406] on button "Close order" at bounding box center [851, 424] width 119 height 38
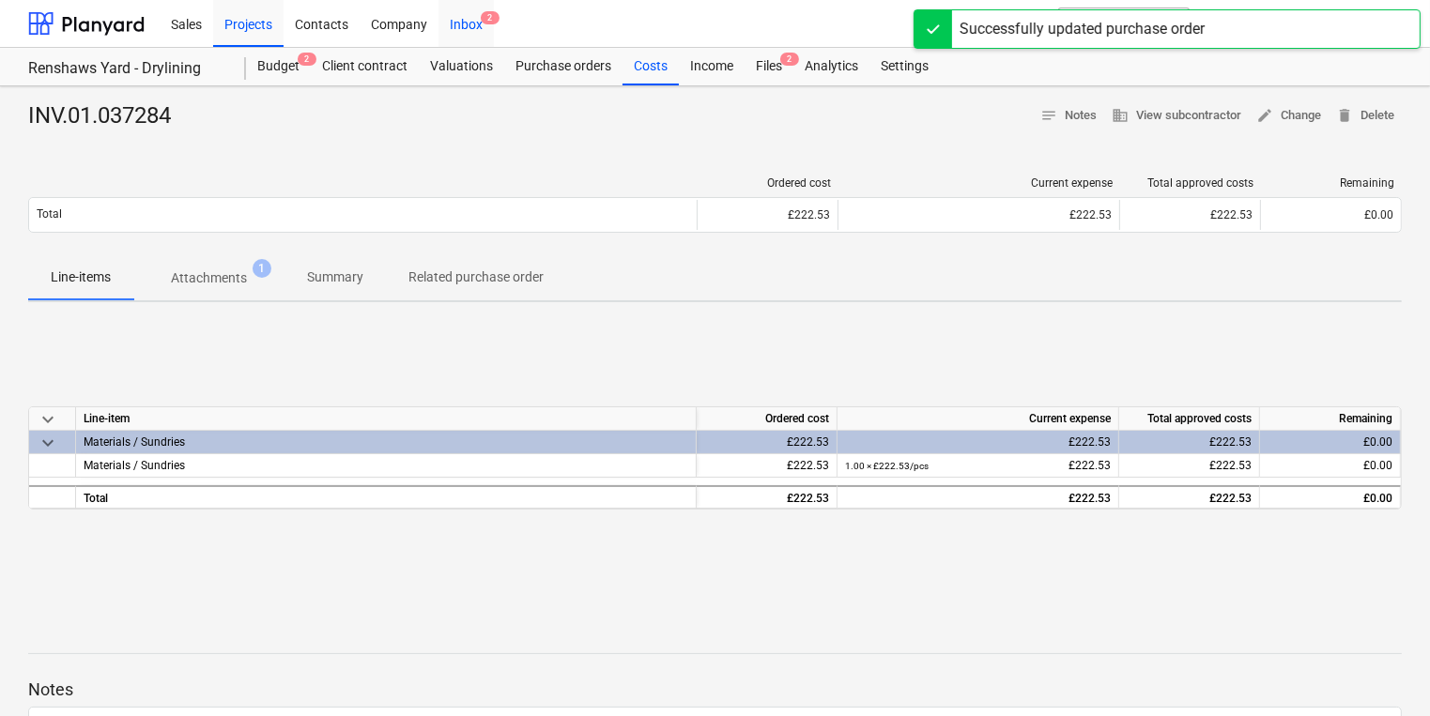
click at [470, 33] on div "Inbox 2" at bounding box center [466, 23] width 55 height 48
